Goal: Task Accomplishment & Management: Use online tool/utility

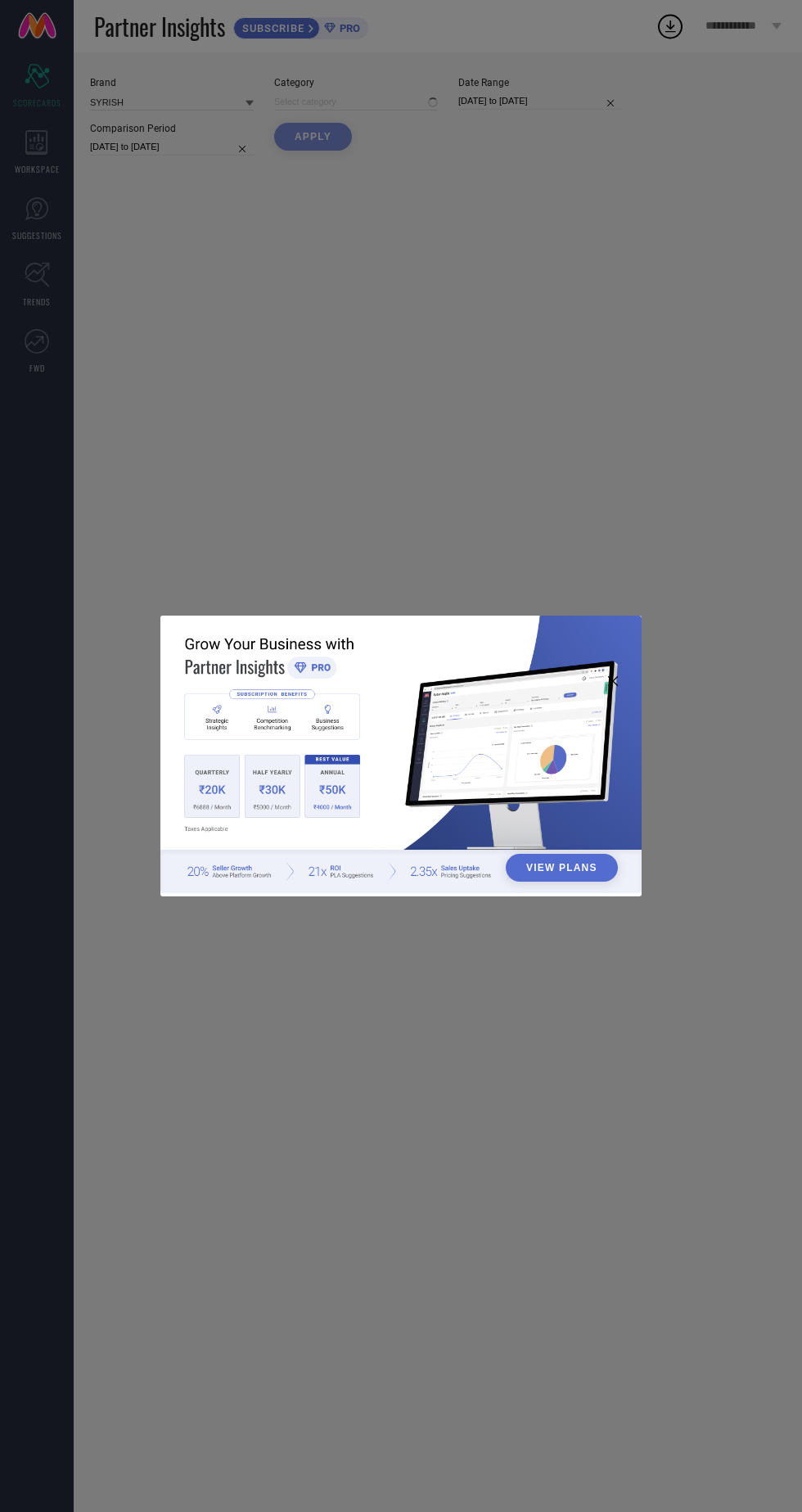
type input "All"
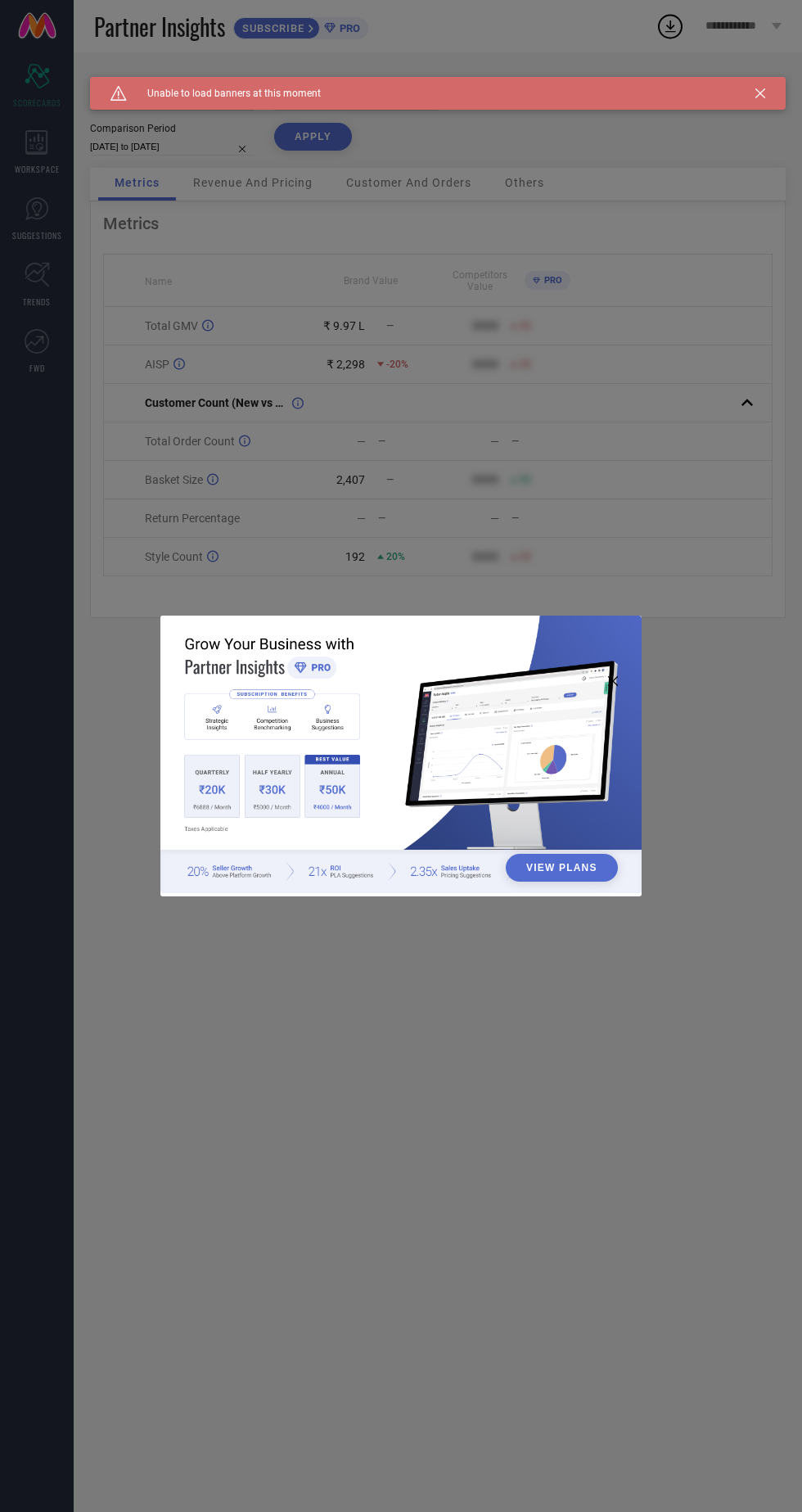
click at [289, 420] on div "View Plans" at bounding box center [401, 756] width 802 height 1512
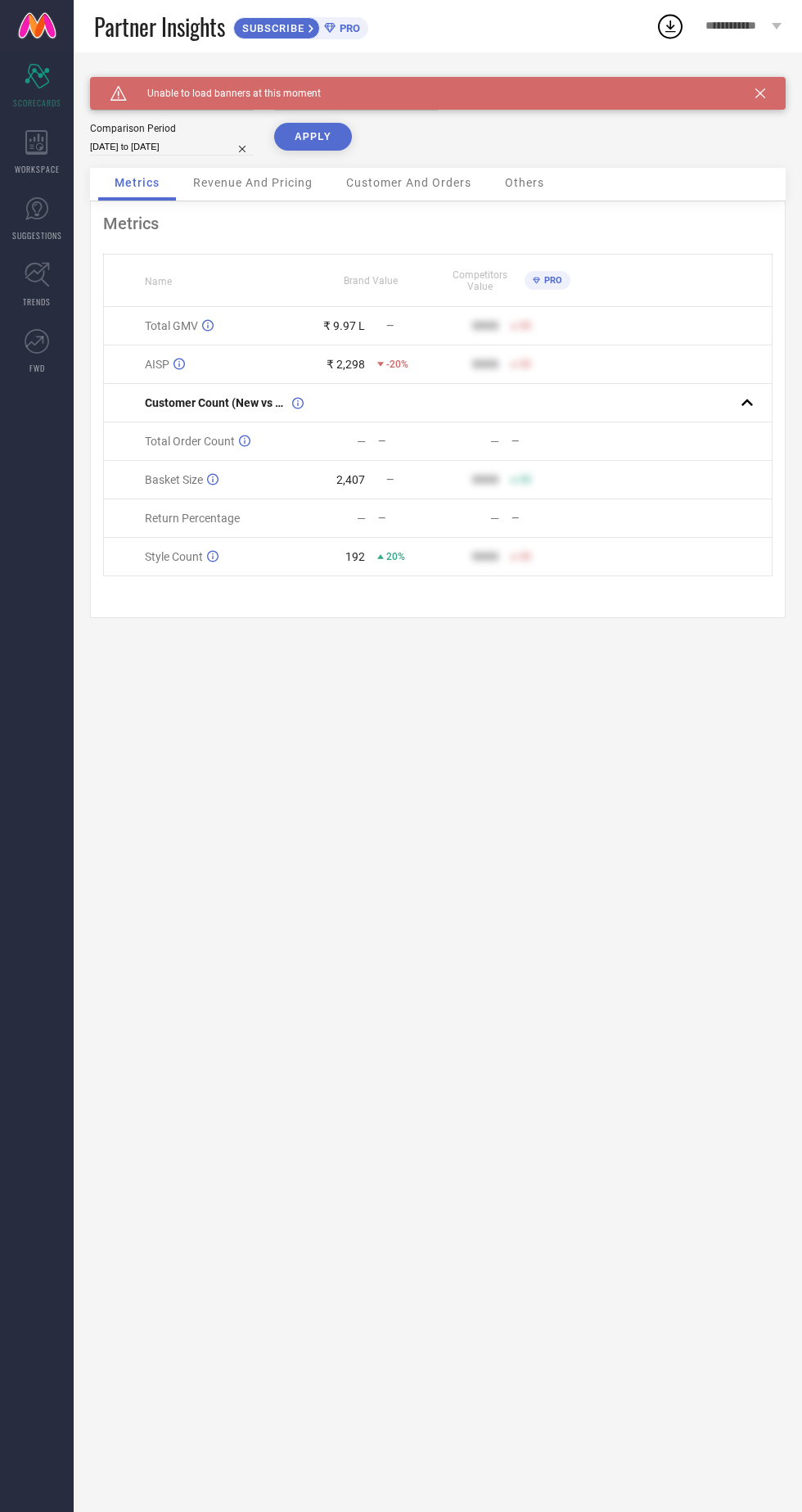
click at [759, 94] on icon at bounding box center [761, 93] width 10 height 10
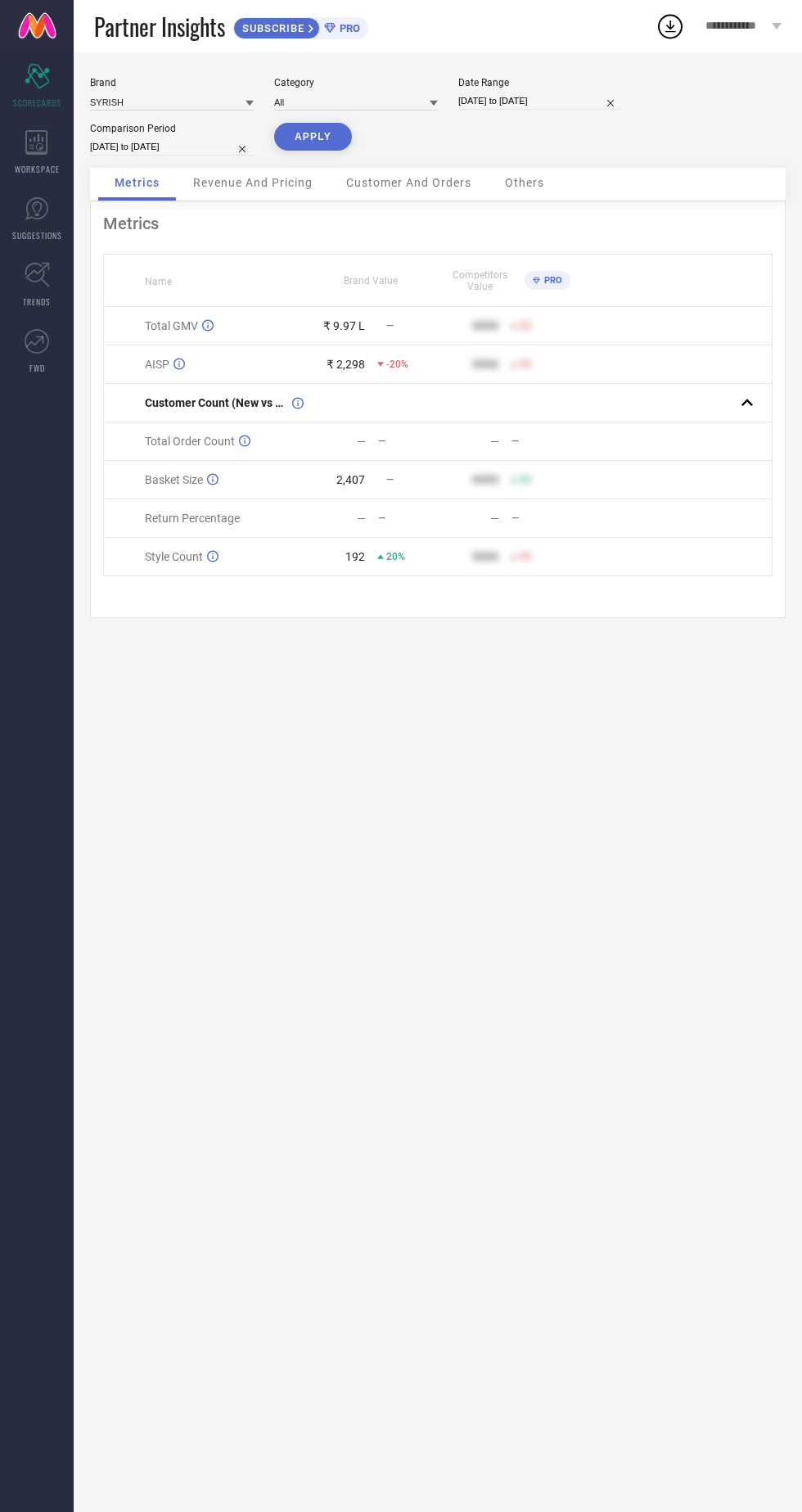
select select "9"
select select "2025"
select select "10"
select select "2025"
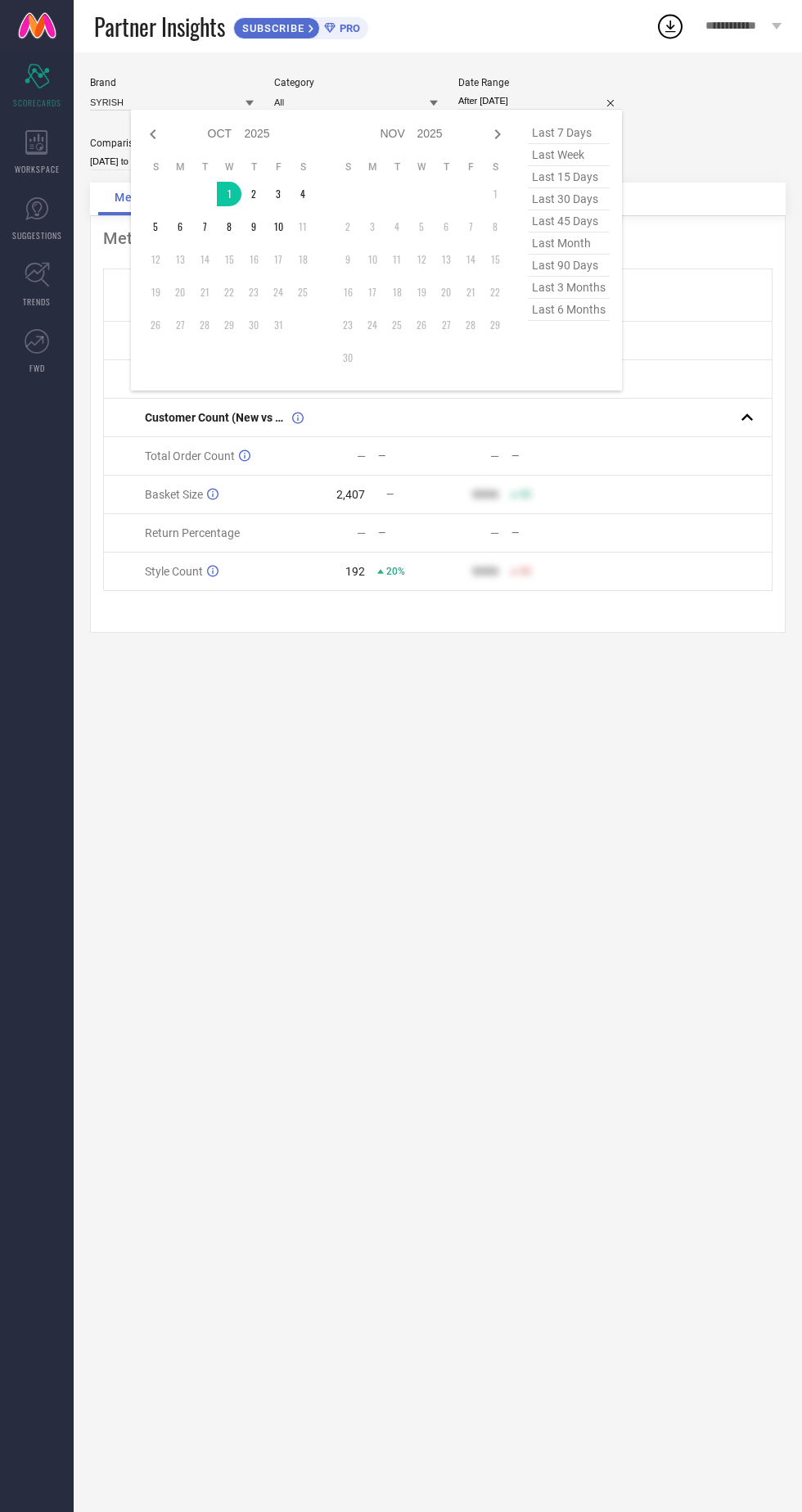
type input "[DATE] to [DATE]"
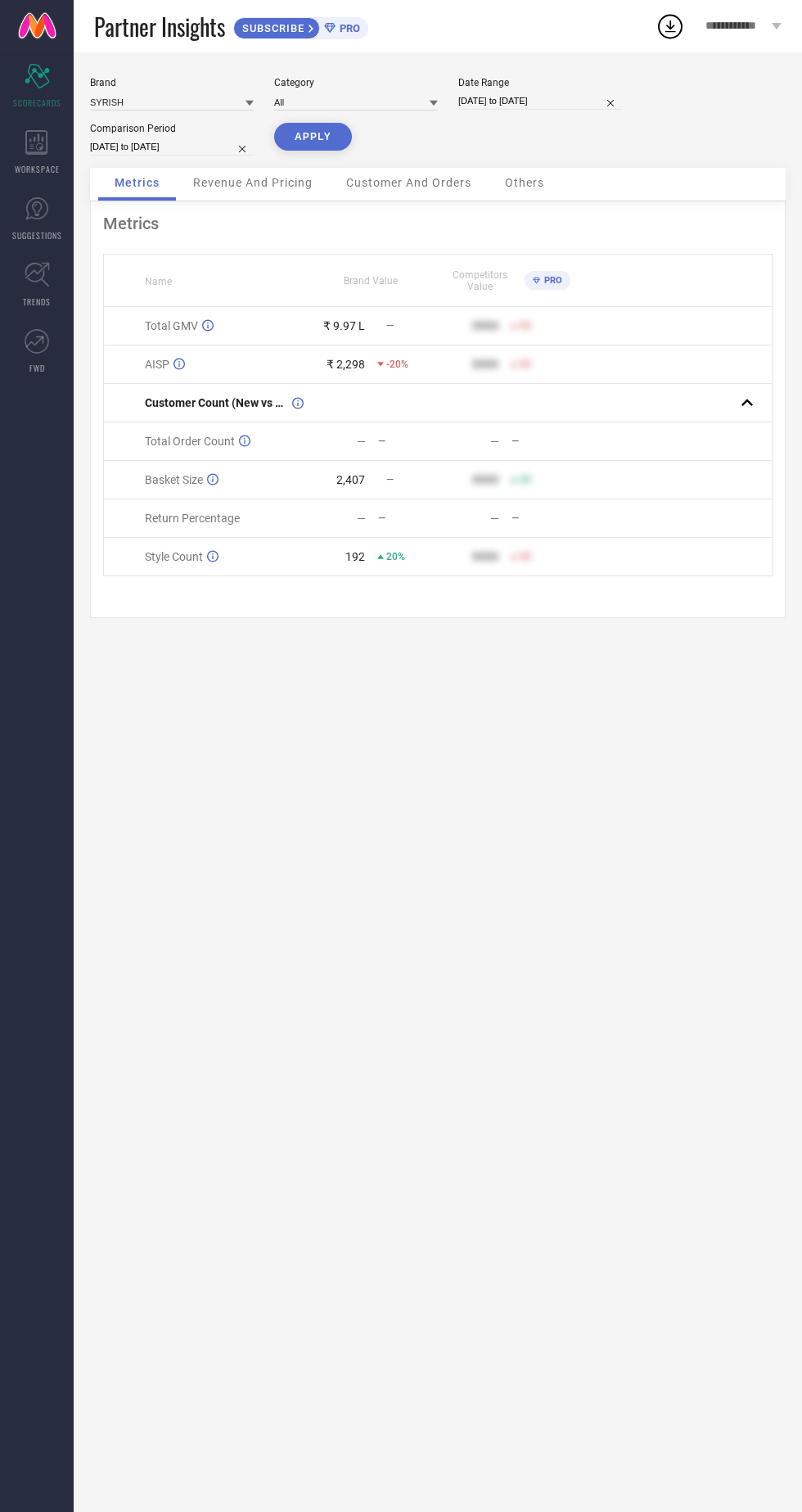
click at [315, 143] on button "APPLY" at bounding box center [313, 136] width 77 height 28
